Goal: Transaction & Acquisition: Purchase product/service

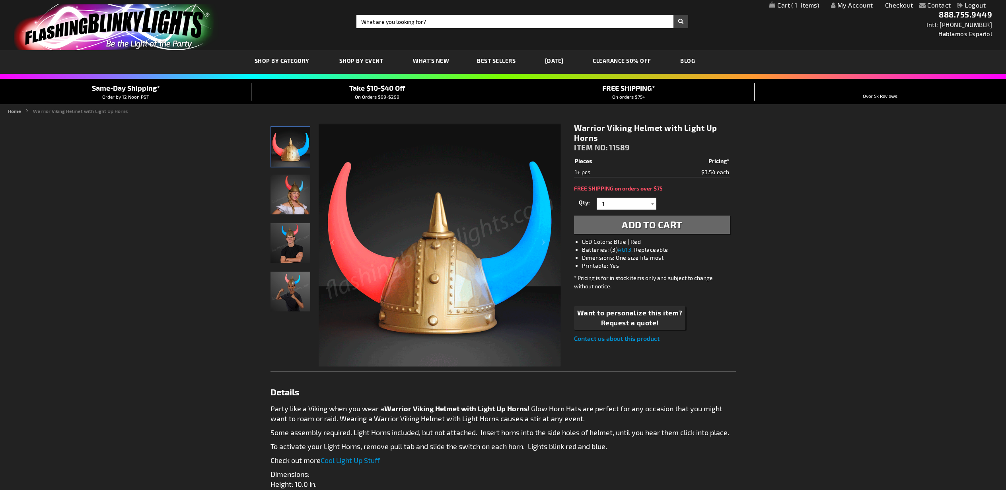
click at [503, 22] on input "Search" at bounding box center [522, 22] width 332 height 14
type input "wing"
click at [673, 15] on button "Search" at bounding box center [680, 22] width 15 height 14
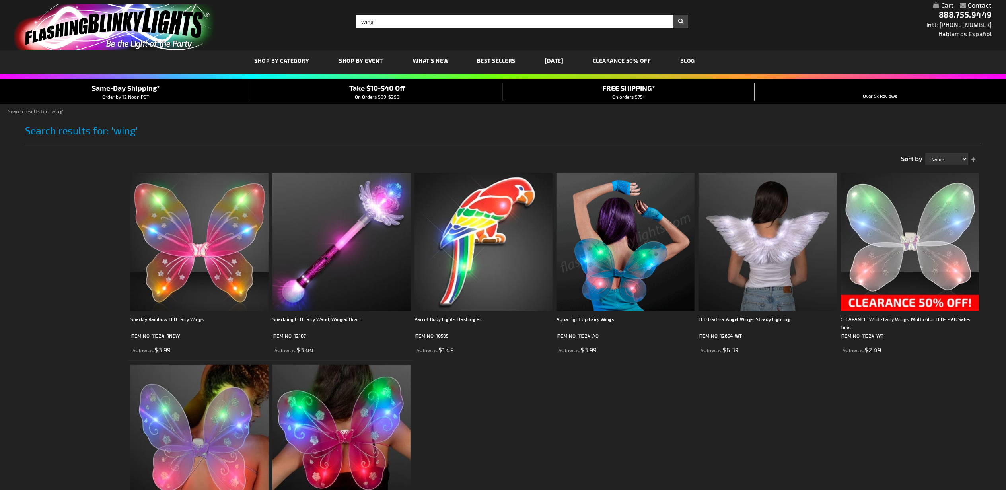
scroll to position [177, 0]
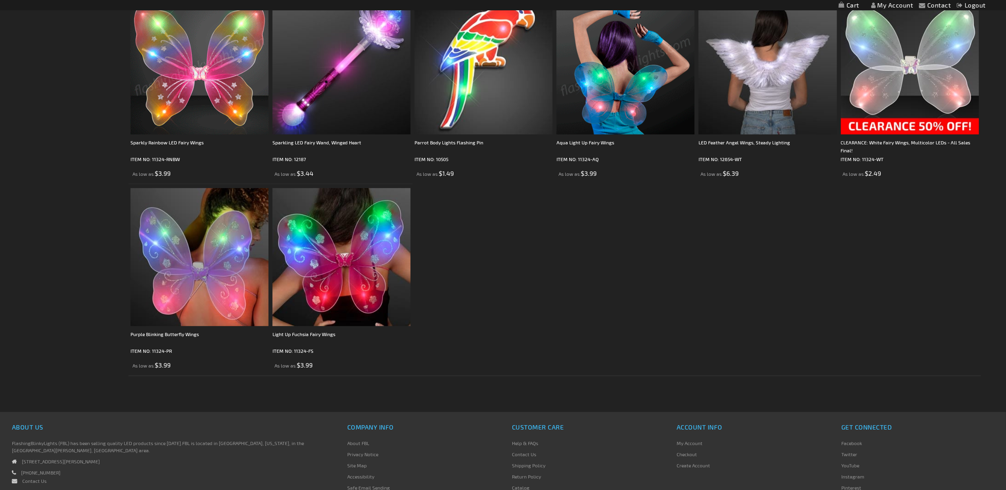
click at [218, 91] on img at bounding box center [199, 65] width 138 height 138
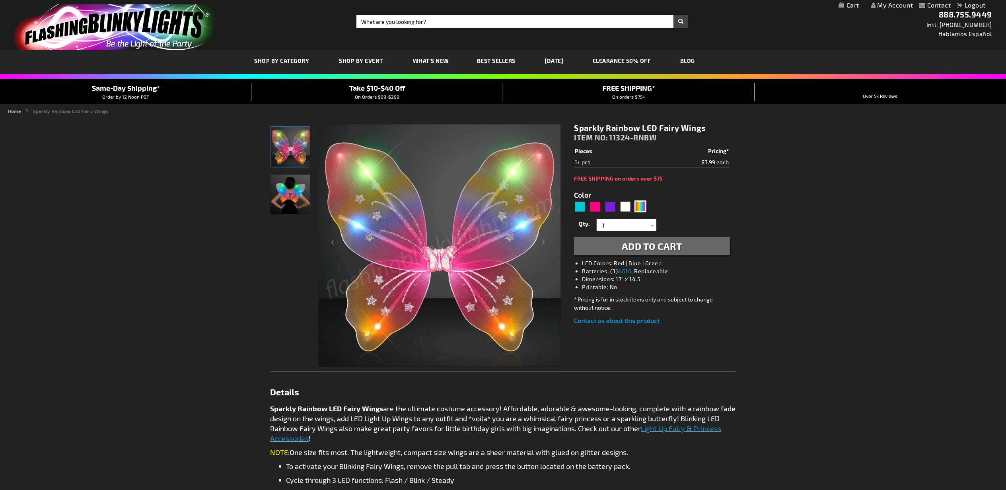
click at [641, 249] on span "Add to Cart" at bounding box center [651, 246] width 60 height 12
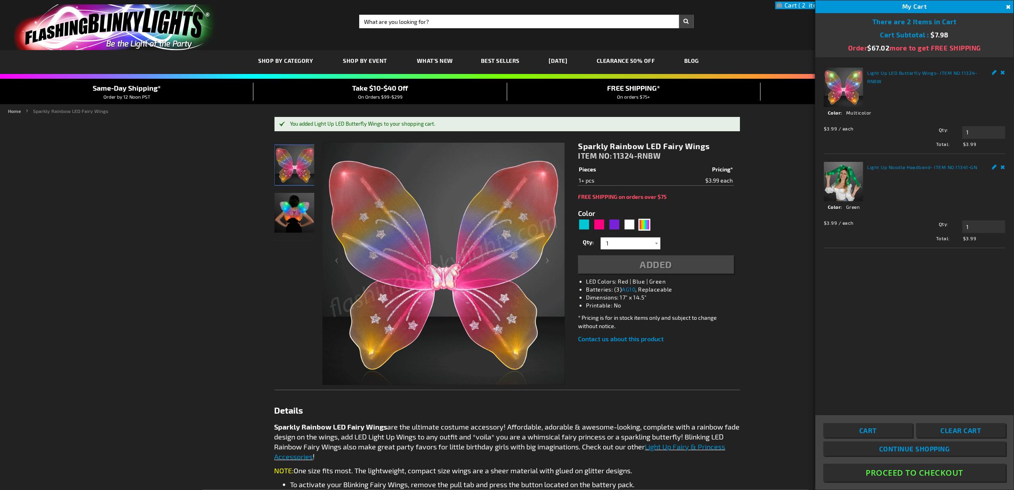
click at [585, 206] on form "Color 5659 Qty" at bounding box center [655, 237] width 155 height 74
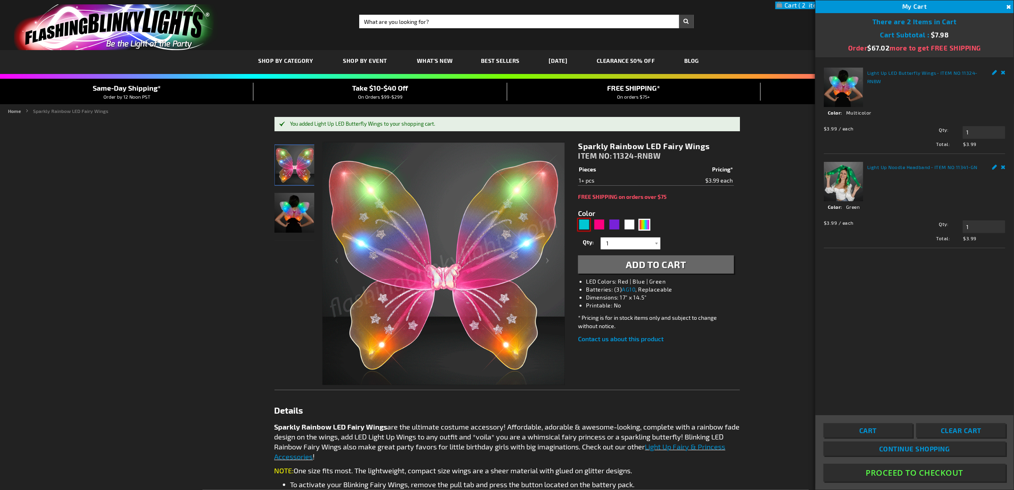
click at [581, 227] on div "Turquoise" at bounding box center [584, 225] width 12 height 12
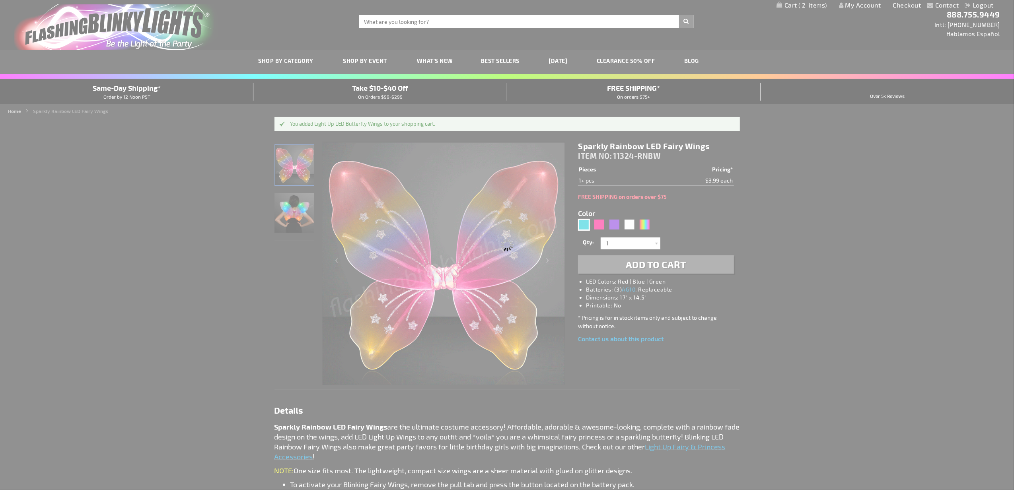
type input "5653"
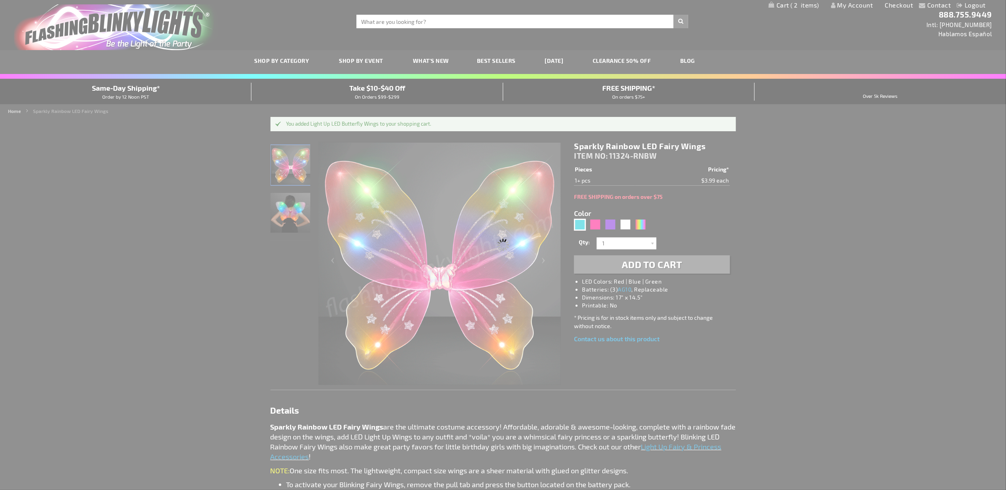
type input "11324-AQ"
type input "Customize - Aqua Light Up Fairy Wings - ITEM NO: 11324-AQ"
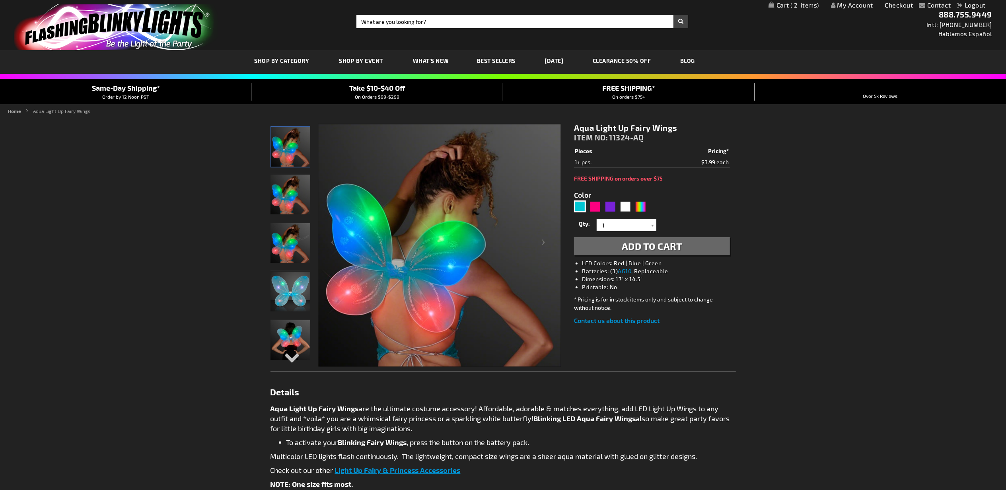
click at [653, 245] on span "Add to Cart" at bounding box center [651, 246] width 60 height 12
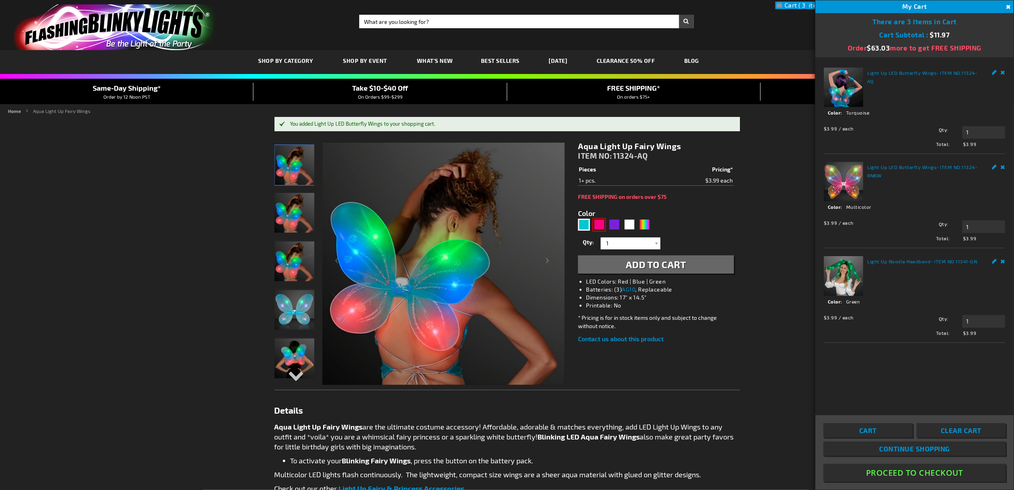
click at [594, 223] on div "Fuchsia" at bounding box center [599, 225] width 12 height 12
type input "5669"
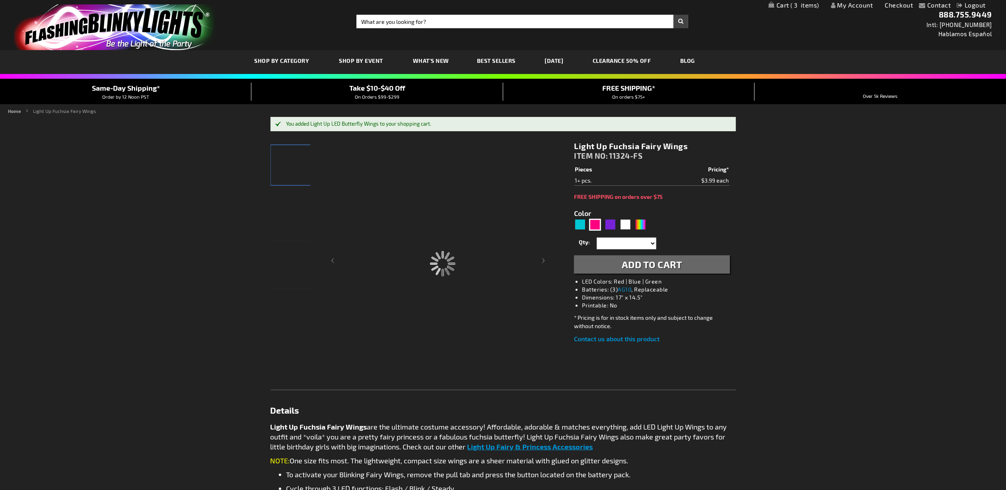
type input "11324-FS"
type input "Customize - Light Up Fuchsia Fairy Wings - ITEM NO: 11324-FS"
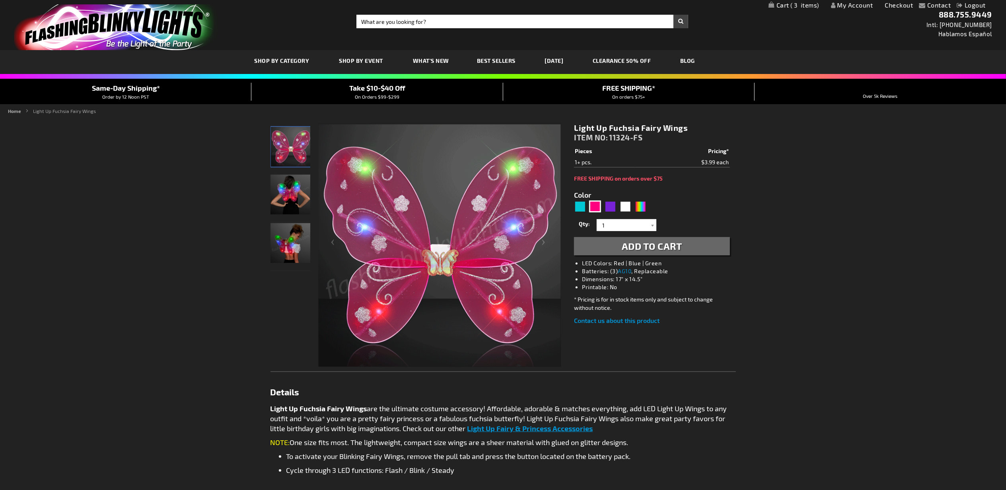
click at [654, 249] on span "Add to Cart" at bounding box center [651, 246] width 60 height 12
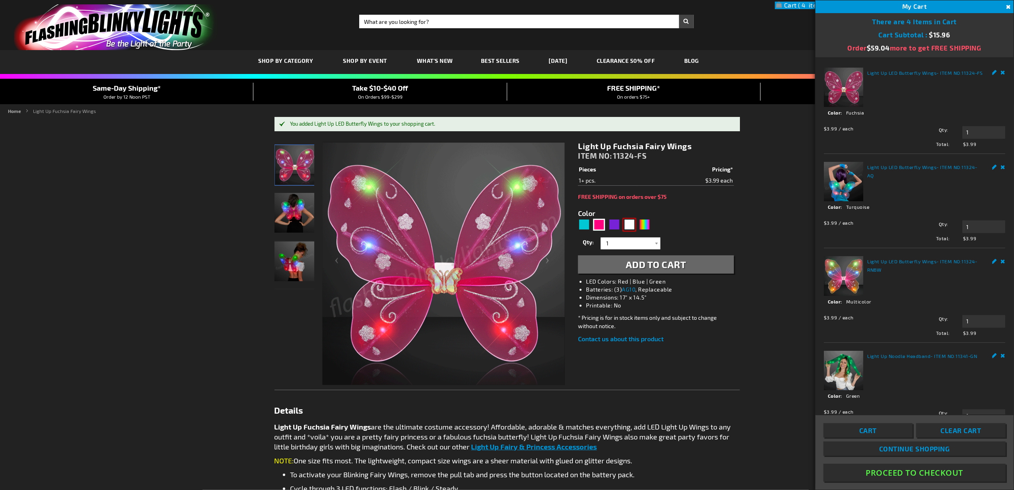
click at [632, 223] on div "White" at bounding box center [629, 225] width 12 height 12
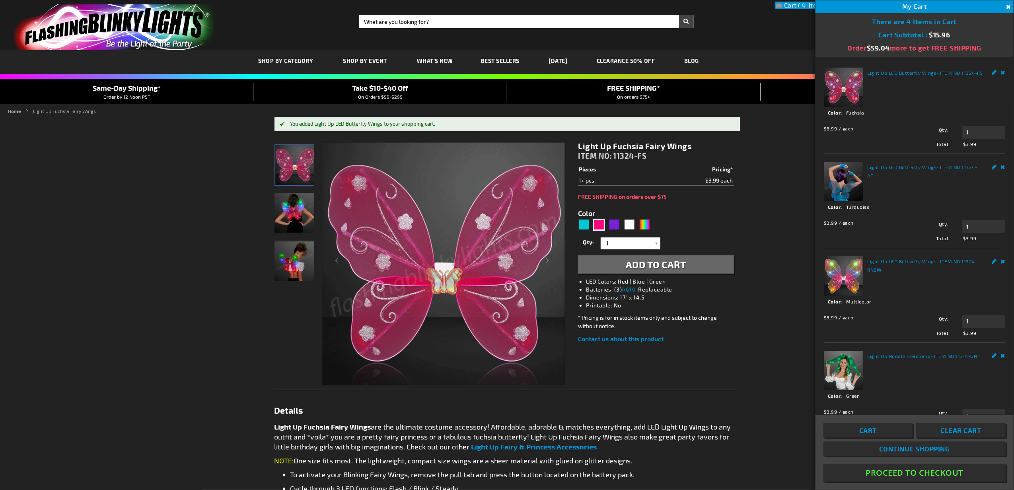
type input "5646"
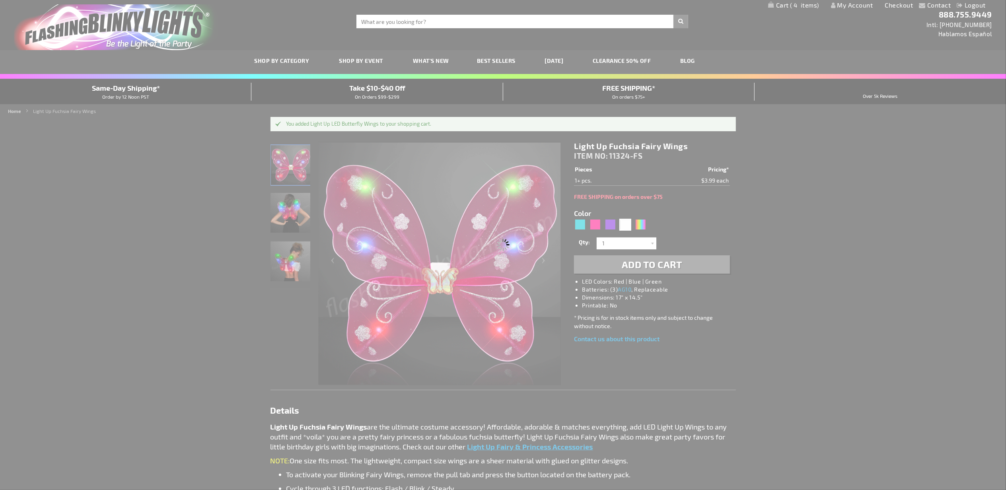
type input "11324-WT"
type input "Customize - CLEARANCE: White Fairy Wings, Multicolor LEDs - All Sales Final! - …"
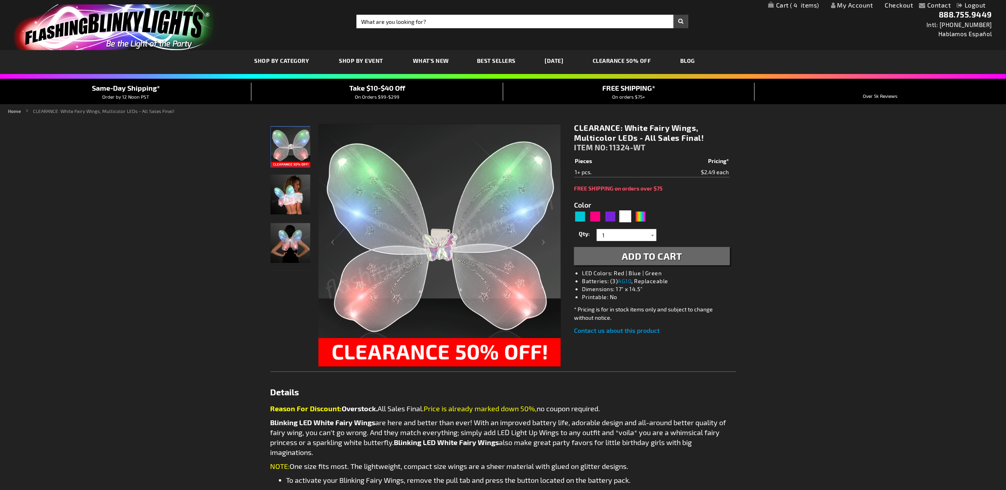
click at [658, 253] on span "Add to Cart" at bounding box center [651, 256] width 60 height 12
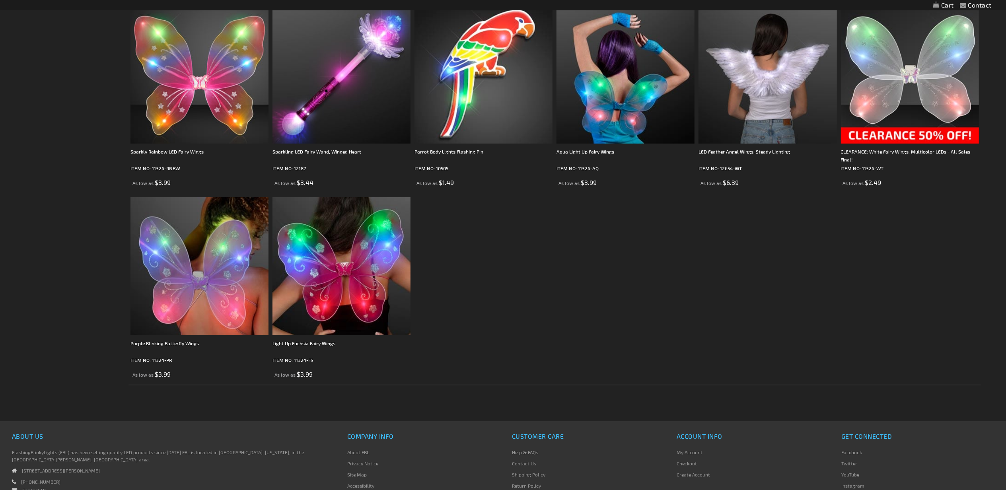
scroll to position [167, 0]
click at [761, 150] on div "LED Feather Angel Wings, Steady Lighting" at bounding box center [767, 156] width 138 height 16
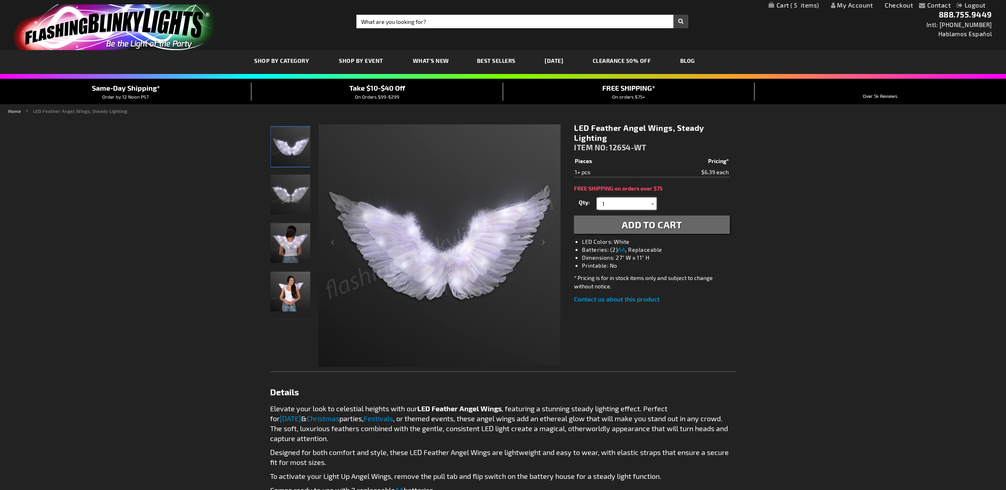
click at [624, 202] on input "1" at bounding box center [627, 204] width 58 height 12
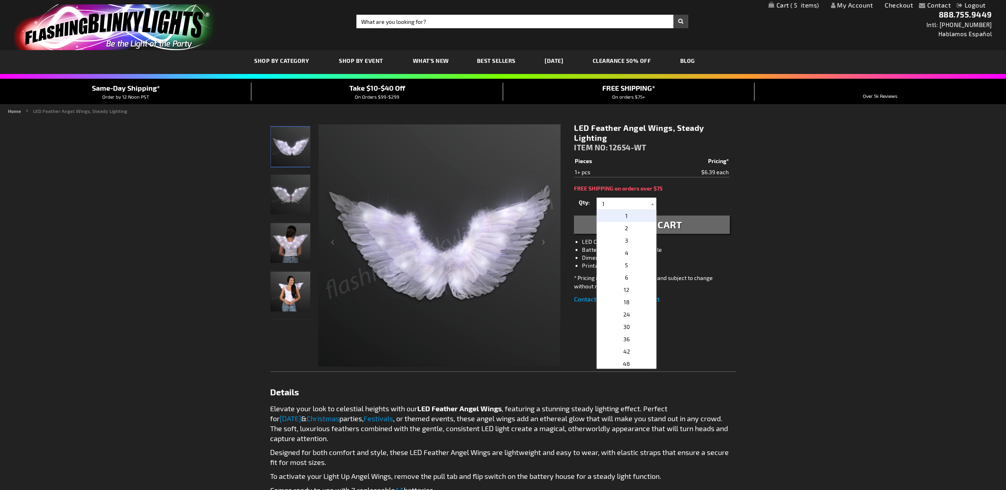
click at [634, 231] on p "2" at bounding box center [626, 228] width 60 height 12
type input "2"
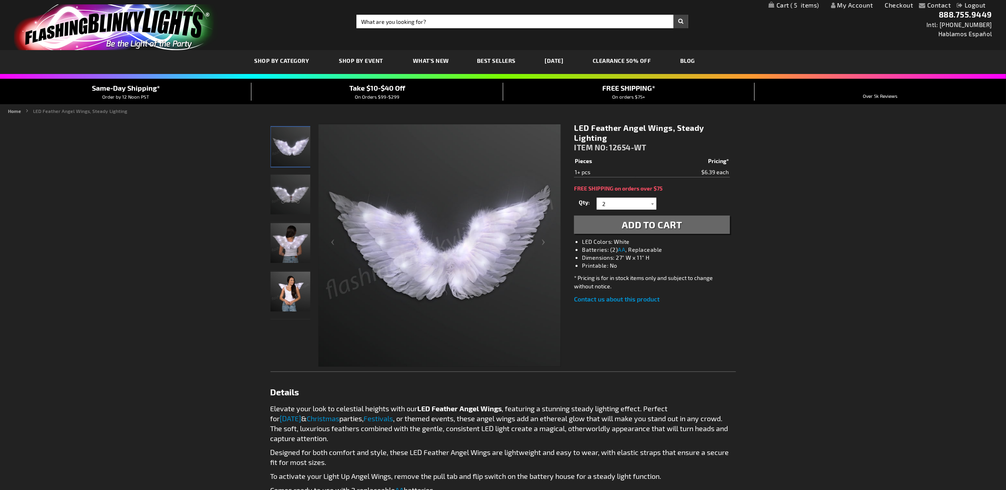
click at [642, 227] on span "Add to Cart" at bounding box center [651, 225] width 60 height 12
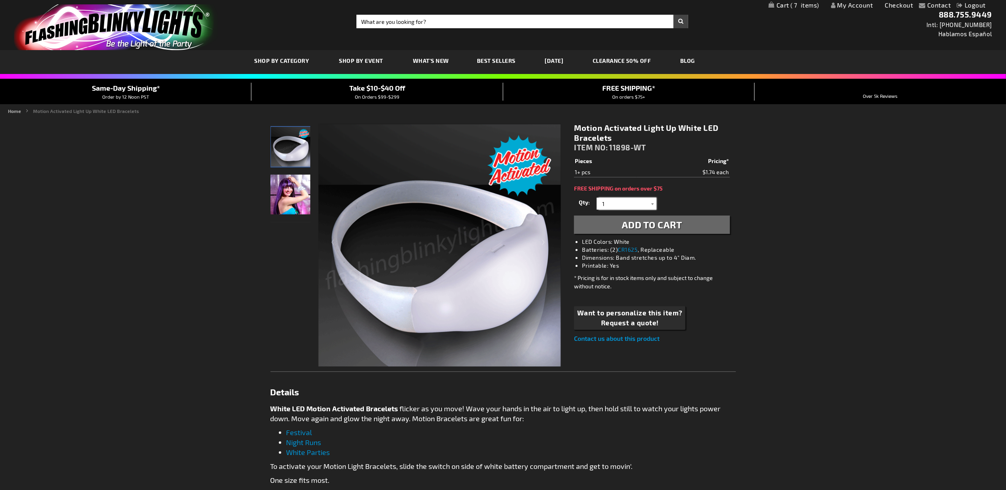
click at [631, 200] on input "1" at bounding box center [627, 204] width 58 height 12
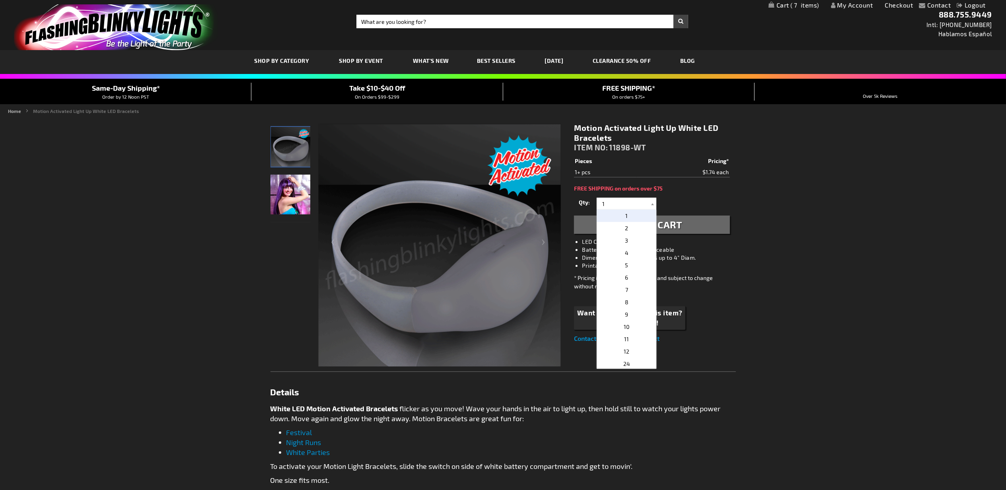
click at [634, 229] on p "2" at bounding box center [626, 228] width 60 height 12
type input "2"
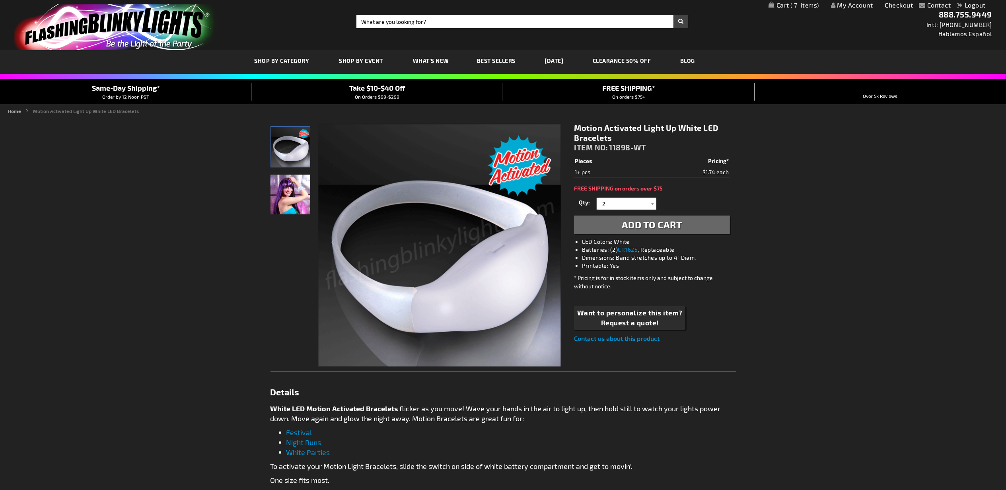
click at [669, 230] on span "Add to Cart" at bounding box center [651, 225] width 60 height 12
